Goal: Information Seeking & Learning: Learn about a topic

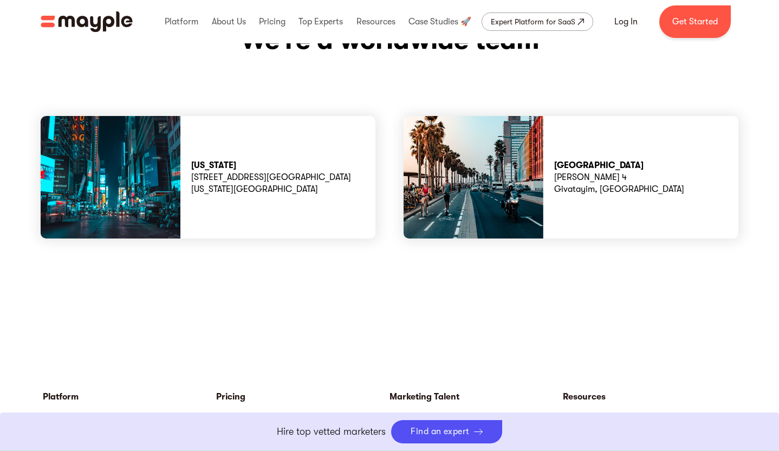
scroll to position [2970, 0]
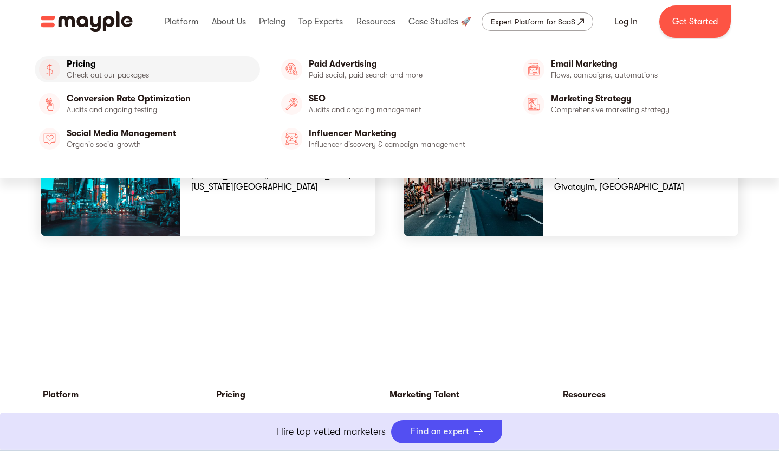
click at [168, 70] on link "Pricing" at bounding box center [147, 69] width 225 height 26
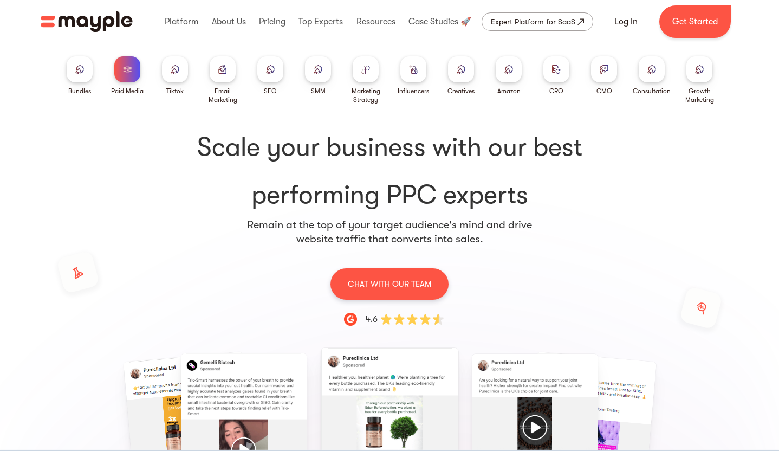
click at [220, 80] on div at bounding box center [223, 69] width 26 height 26
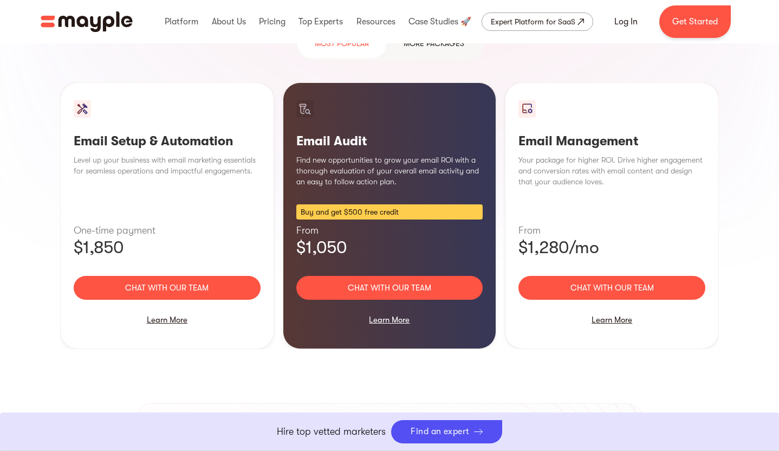
scroll to position [1063, 0]
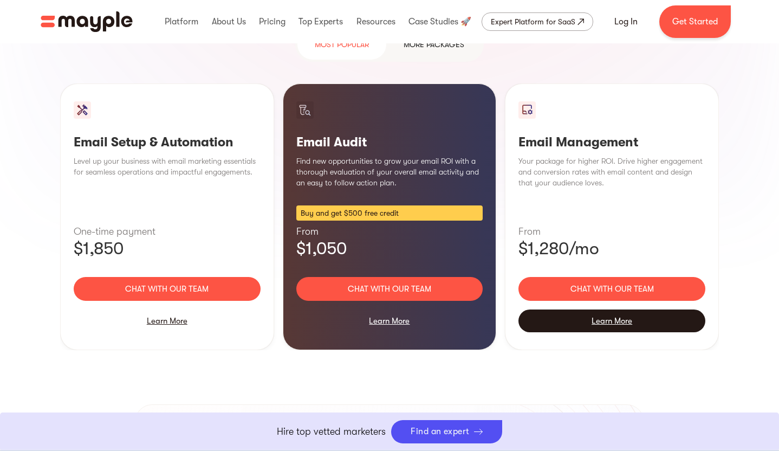
click at [610, 309] on div "Learn More" at bounding box center [611, 320] width 187 height 23
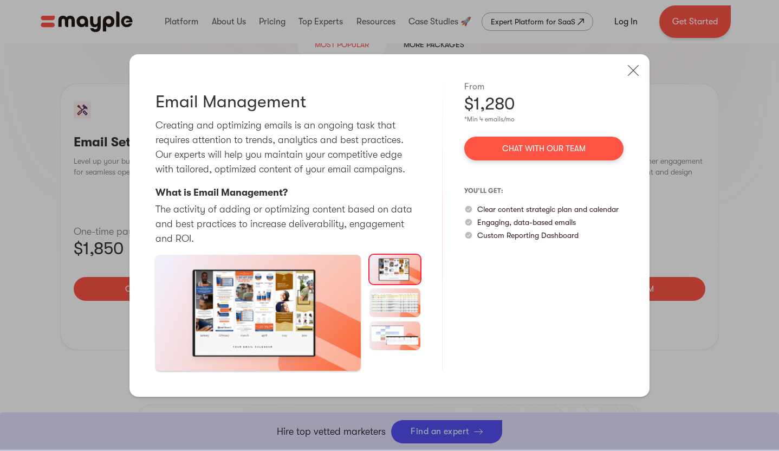
click at [688, 220] on div "Email Audit Pausing and thoroughly analyzing your activity can be of great valu…" at bounding box center [389, 225] width 779 height 451
click at [628, 70] on img at bounding box center [633, 70] width 24 height 24
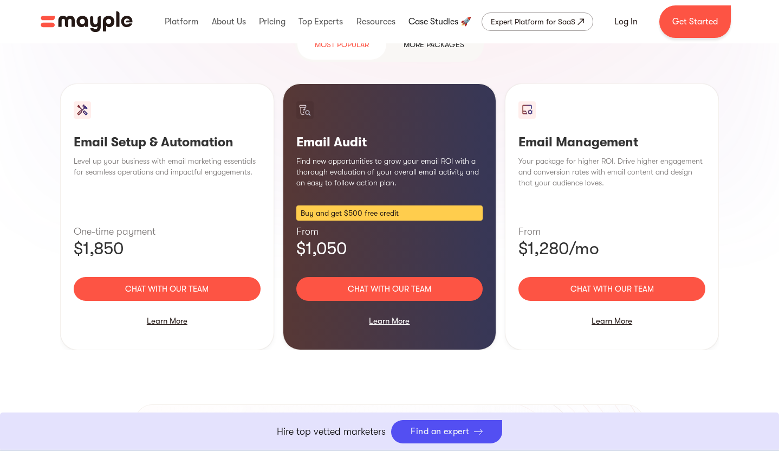
click at [431, 22] on link at bounding box center [440, 21] width 68 height 35
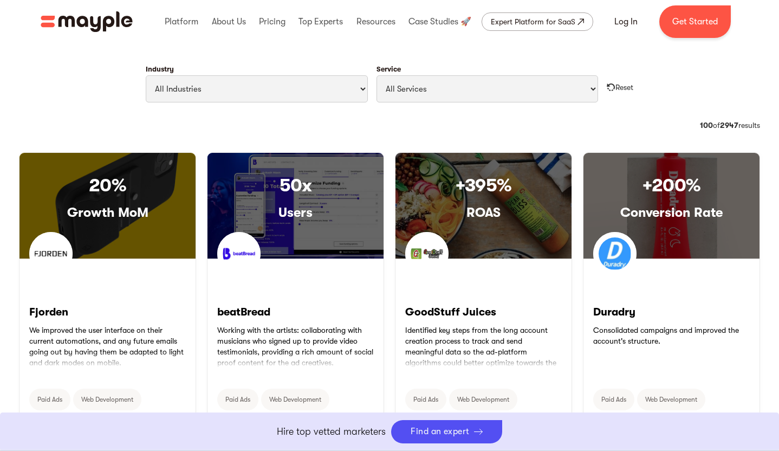
scroll to position [512, 0]
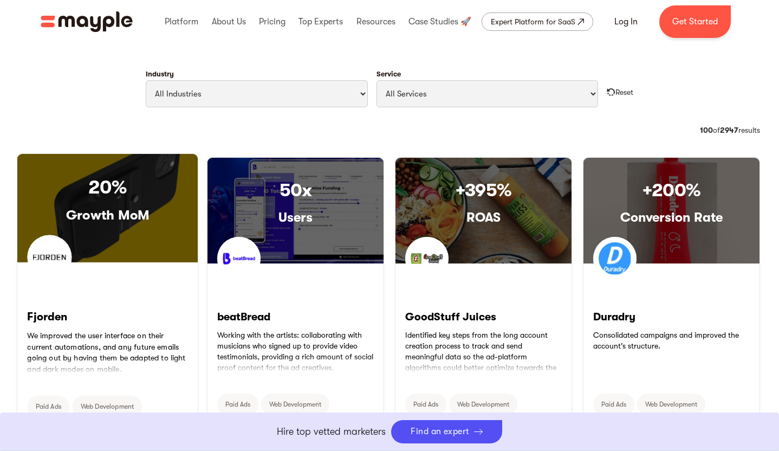
click at [98, 348] on link "READ CASE STUDY" at bounding box center [107, 365] width 180 height 204
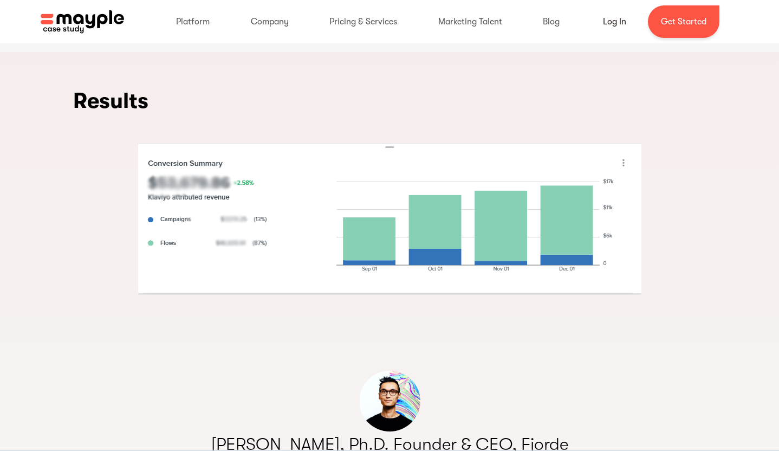
scroll to position [1104, 0]
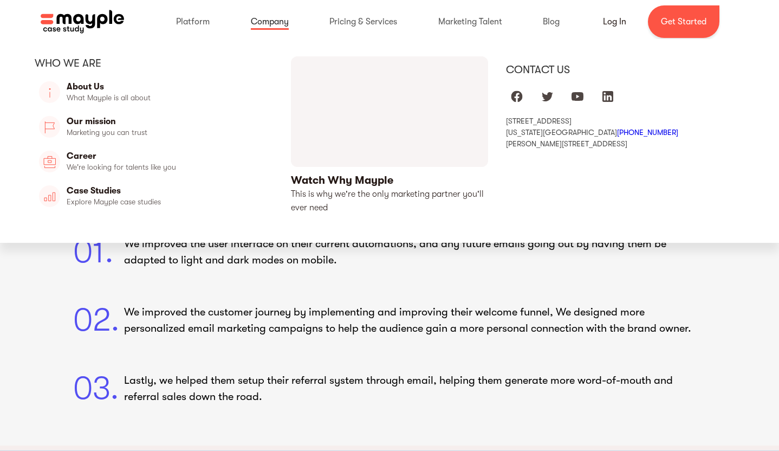
click at [268, 25] on link at bounding box center [270, 21] width 60 height 35
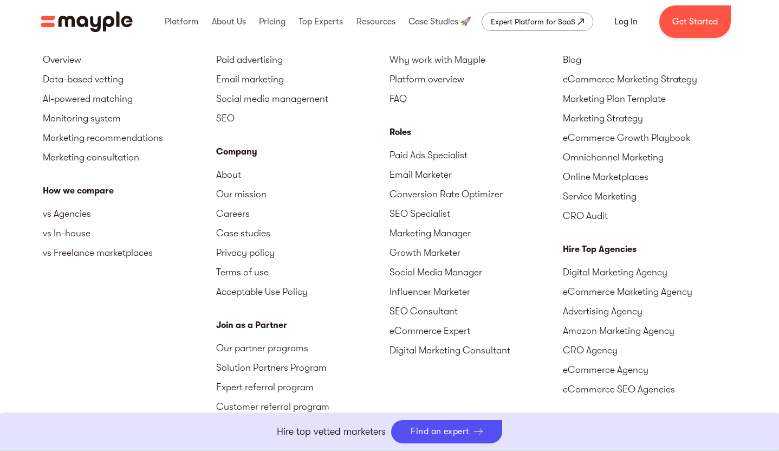
scroll to position [3326, 0]
click at [425, 166] on link "Email Marketer" at bounding box center [475, 175] width 173 height 19
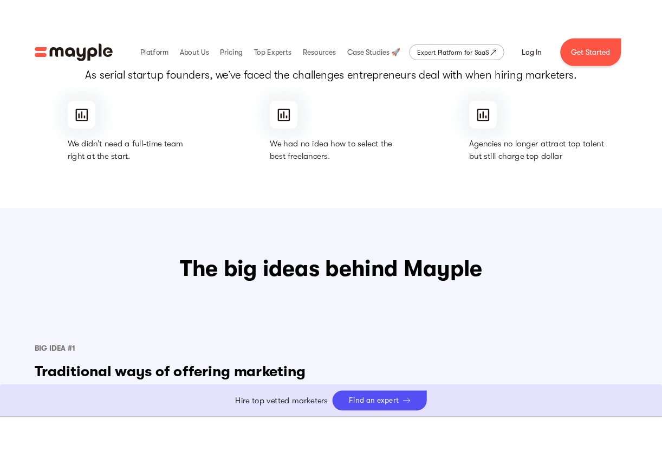
scroll to position [0, 0]
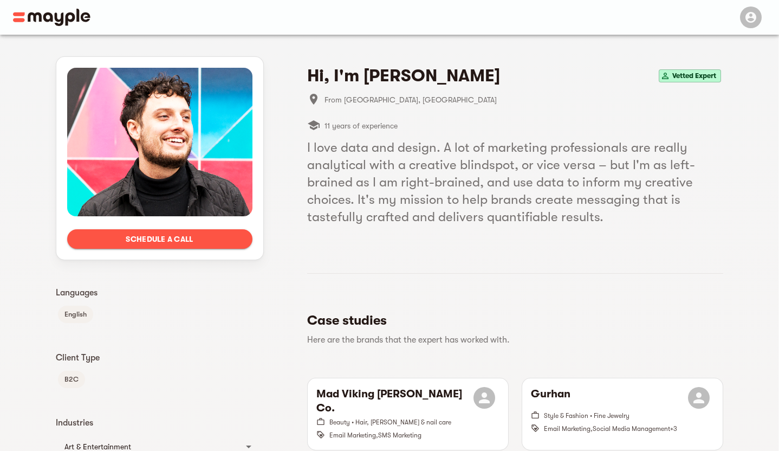
click at [61, 18] on img at bounding box center [51, 17] width 77 height 17
click at [21, 20] on img at bounding box center [51, 17] width 77 height 17
